Goal: Task Accomplishment & Management: Use online tool/utility

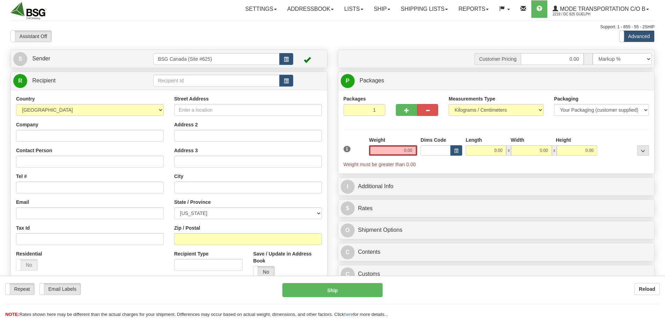
click at [224, 81] on input "text" at bounding box center [216, 81] width 126 height 12
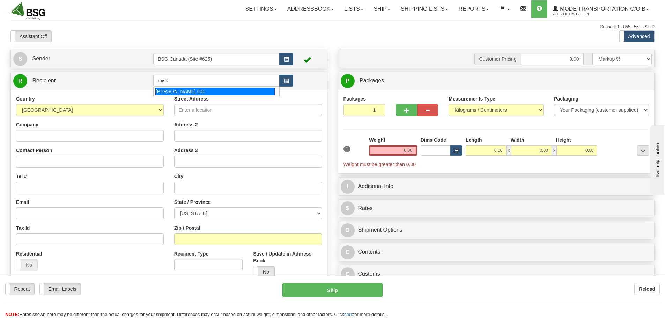
click at [224, 91] on div "[PERSON_NAME] CO" at bounding box center [215, 92] width 120 height 8
type input "[PERSON_NAME] CO"
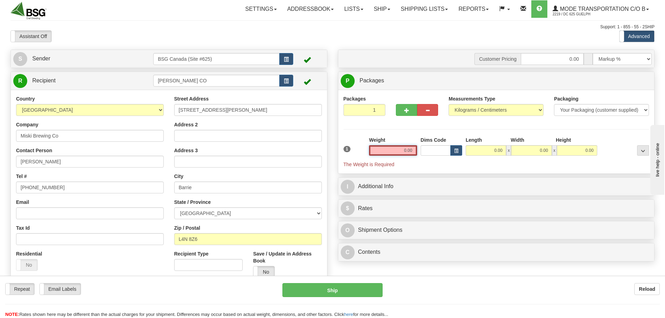
drag, startPoint x: 395, startPoint y: 151, endPoint x: 463, endPoint y: 160, distance: 68.7
click at [452, 154] on div "1 Weight 0.00 Dims Code 0.00" at bounding box center [496, 152] width 309 height 31
paste input "11.0228"
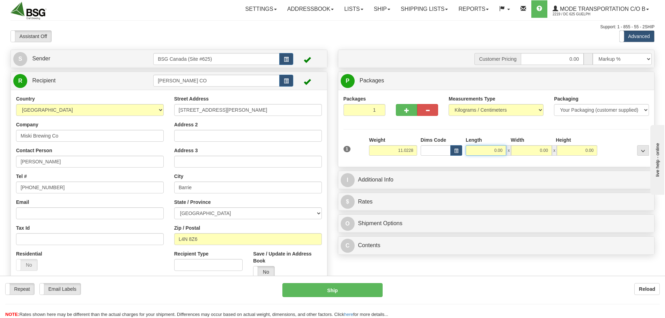
type input "11.02"
click at [495, 152] on input "0.00" at bounding box center [486, 150] width 41 height 10
type input "15.00"
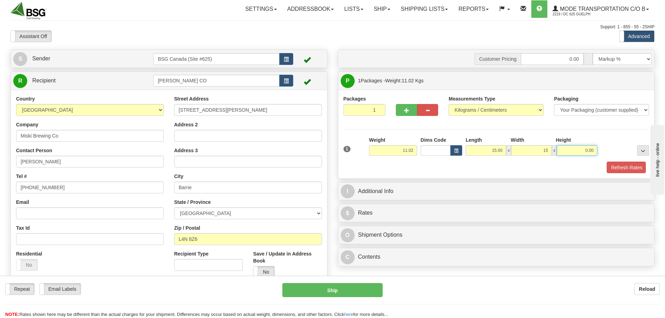
type input "15.00"
drag, startPoint x: 617, startPoint y: 166, endPoint x: 541, endPoint y: 201, distance: 84.2
click at [617, 166] on button "Refresh Rates" at bounding box center [626, 168] width 40 height 12
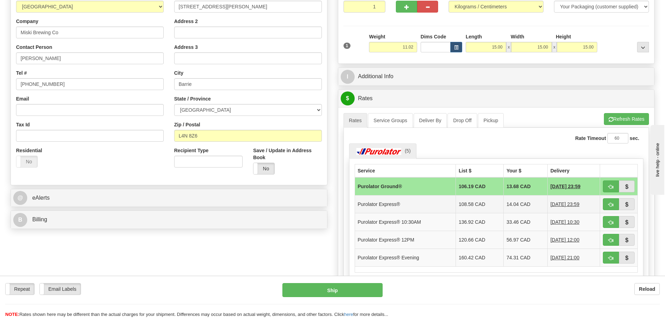
scroll to position [105, 0]
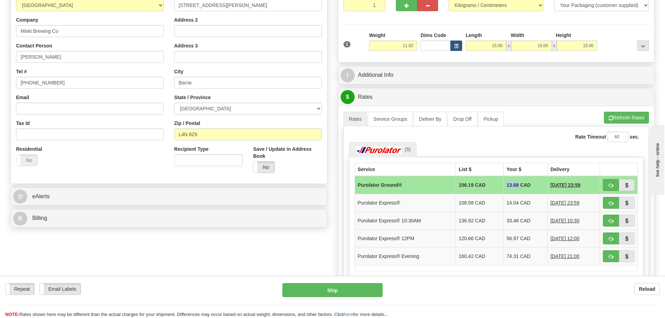
drag, startPoint x: 500, startPoint y: 186, endPoint x: 511, endPoint y: 188, distance: 10.6
click at [512, 188] on td "13.68 CAD" at bounding box center [526, 185] width 44 height 18
copy td "13.68"
